Goal: Task Accomplishment & Management: Manage account settings

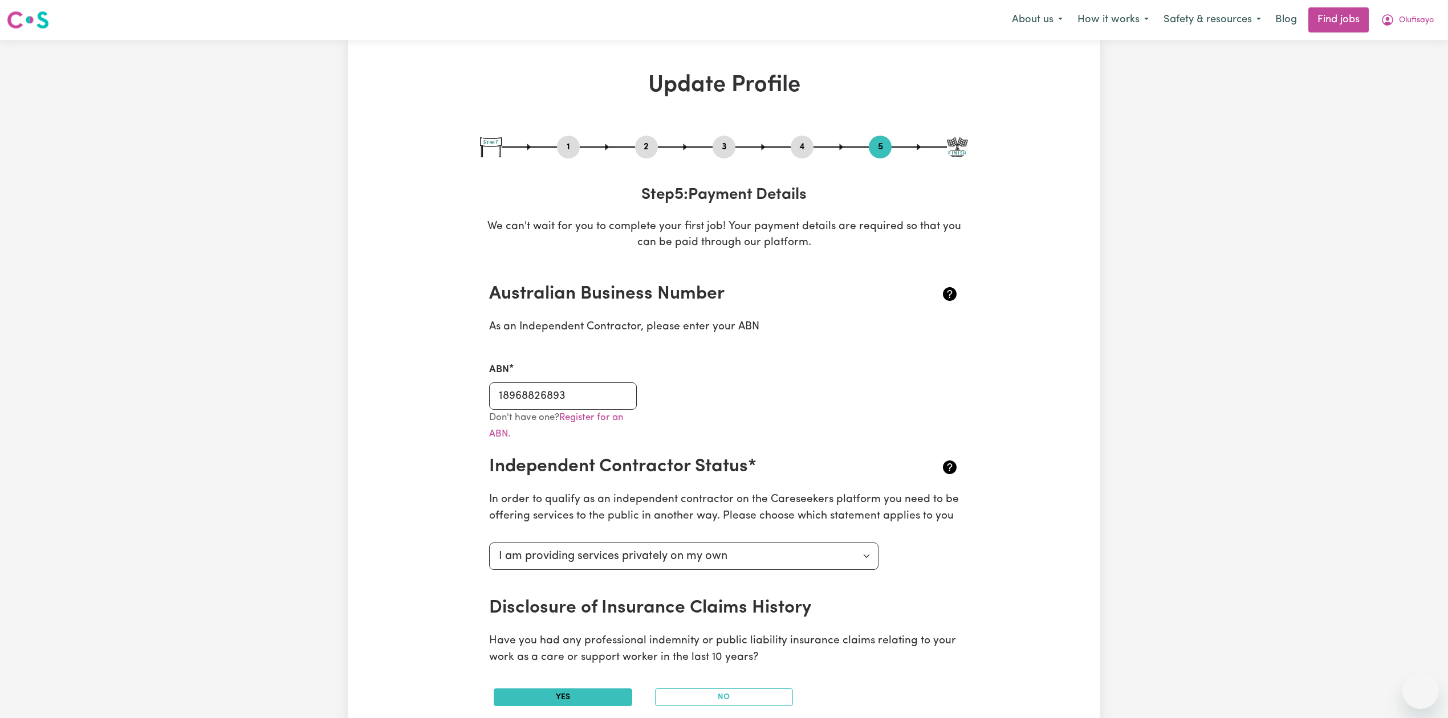
select select "I am providing services privately on my own"
click at [1409, 17] on span "Olufisayo" at bounding box center [1416, 20] width 35 height 13
click at [1385, 83] on link "Logout" at bounding box center [1396, 87] width 90 height 22
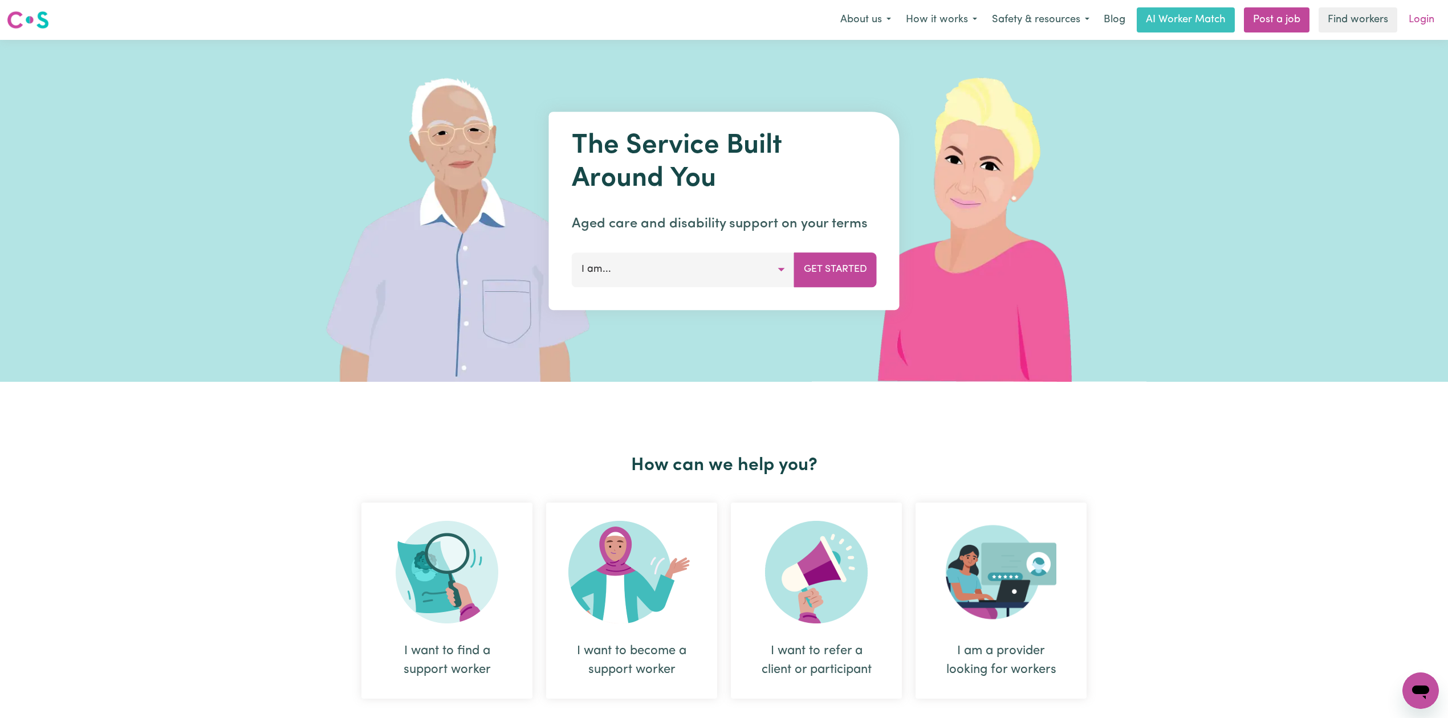
click at [1416, 13] on link "Login" at bounding box center [1421, 19] width 39 height 25
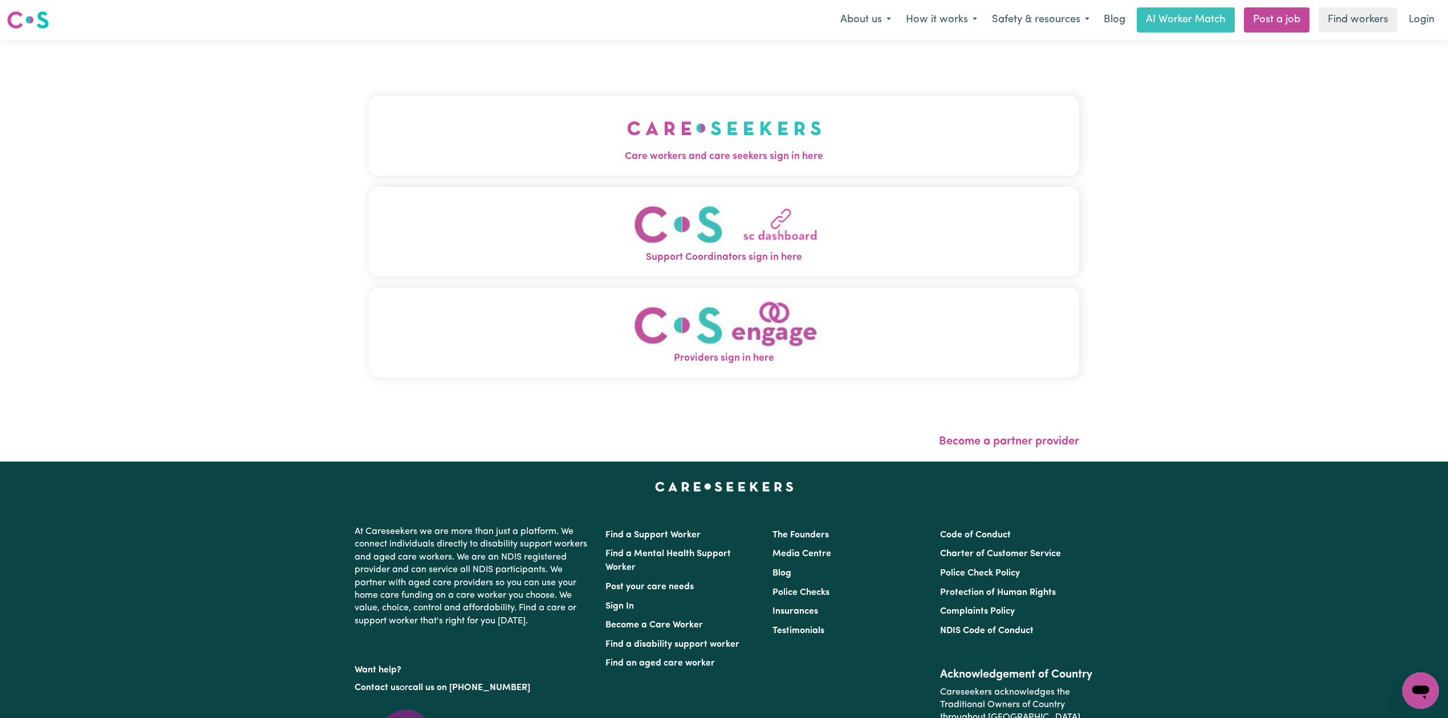
click at [548, 116] on button "Care workers and care seekers sign in here" at bounding box center [724, 136] width 710 height 80
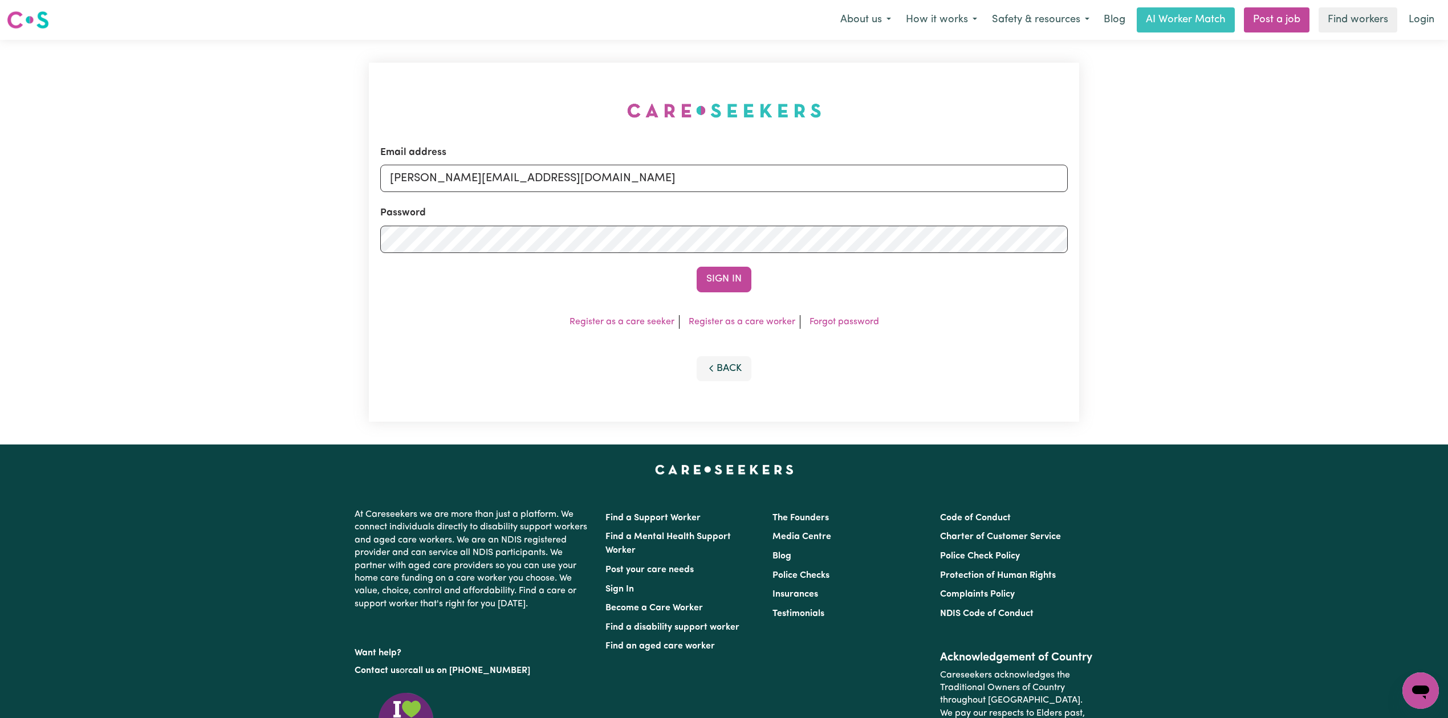
drag, startPoint x: 584, startPoint y: 153, endPoint x: 575, endPoint y: 171, distance: 20.4
click at [584, 158] on div "Email address [PERSON_NAME][EMAIL_ADDRESS][DOMAIN_NAME]" at bounding box center [724, 168] width 688 height 47
drag, startPoint x: 573, startPoint y: 171, endPoint x: 556, endPoint y: 189, distance: 24.6
click at [569, 176] on input "[PERSON_NAME][EMAIL_ADDRESS][DOMAIN_NAME]" at bounding box center [724, 178] width 688 height 27
drag, startPoint x: 446, startPoint y: 176, endPoint x: 689, endPoint y: 181, distance: 243.5
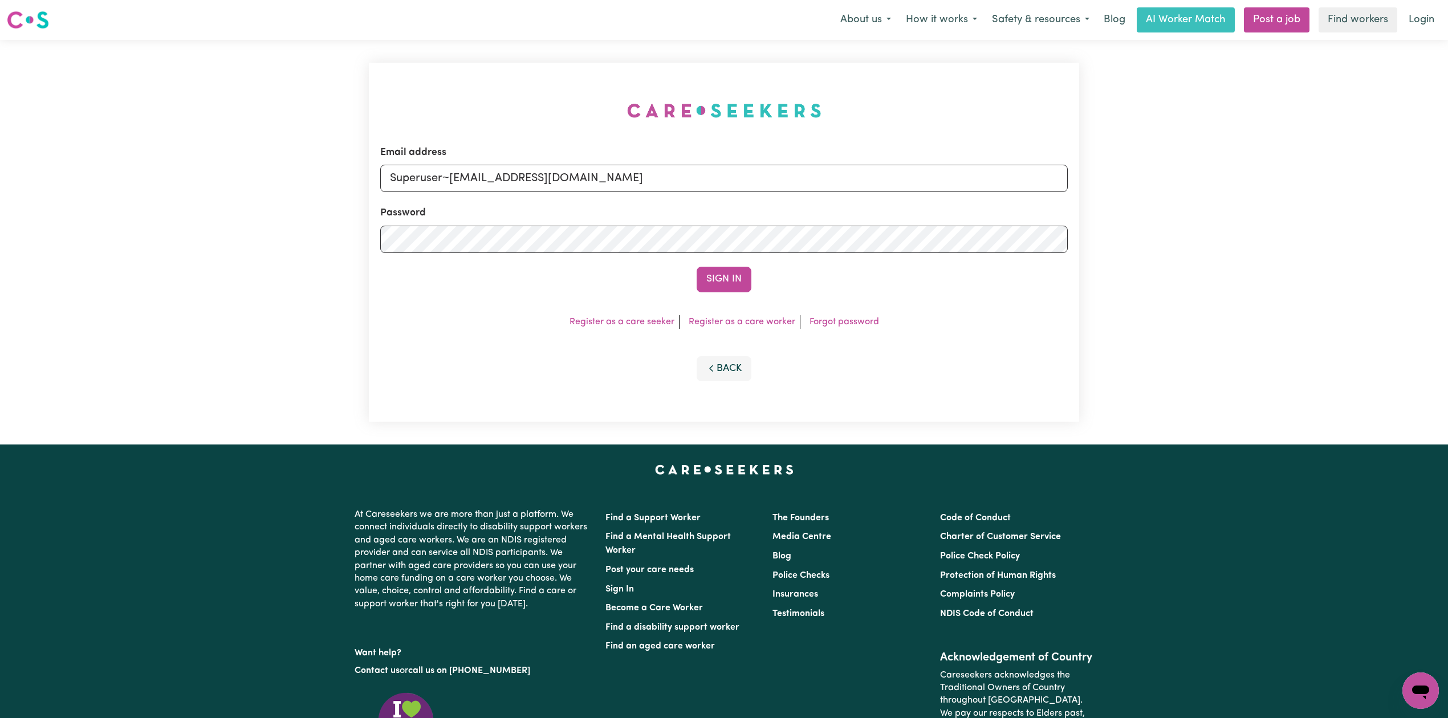
click at [689, 181] on input "Superuser~[EMAIL_ADDRESS][DOMAIN_NAME]" at bounding box center [724, 178] width 688 height 27
click at [454, 174] on input "Superuser~[EMAIL_ADDRESS][DOMAIN_NAME]" at bounding box center [724, 178] width 688 height 27
drag, startPoint x: 450, startPoint y: 173, endPoint x: 746, endPoint y: 203, distance: 297.4
click at [746, 203] on form "Email address Superuser~[EMAIL_ADDRESS][DOMAIN_NAME] Password Sign In" at bounding box center [724, 218] width 688 height 147
type input "Superuser~[EMAIL_ADDRESS][DOMAIN_NAME]"
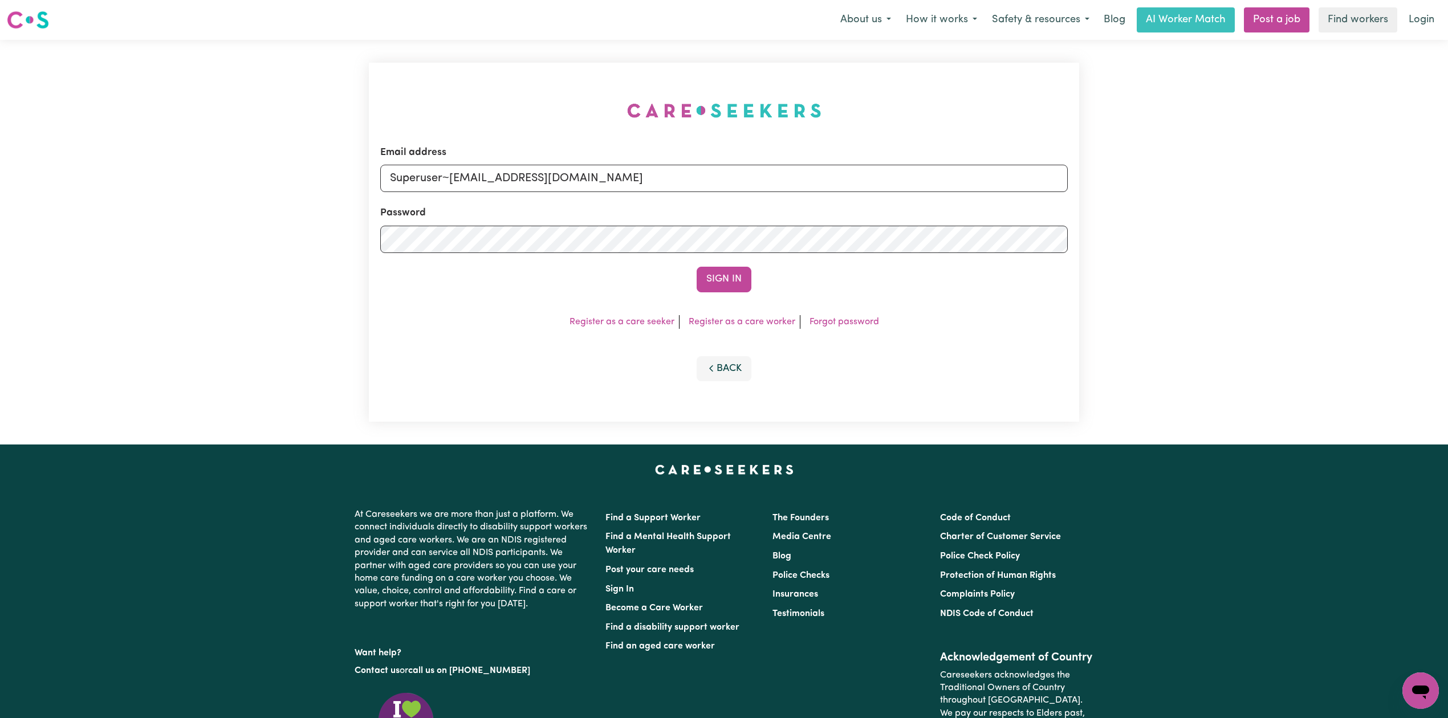
click at [705, 278] on button "Sign In" at bounding box center [724, 279] width 55 height 25
